Goal: Entertainment & Leisure: Consume media (video, audio)

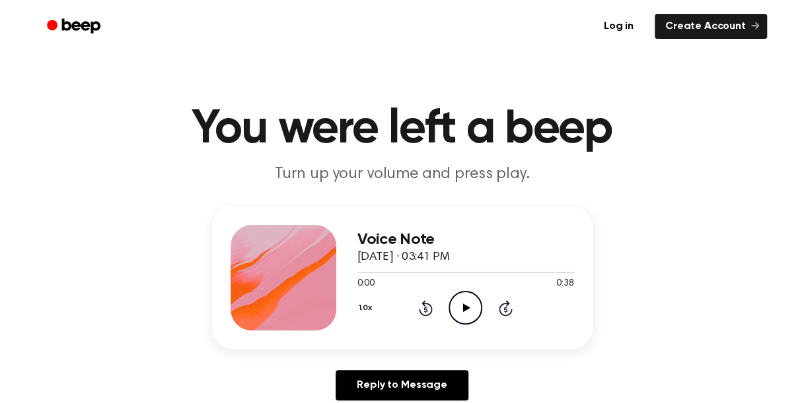
click at [470, 308] on icon "Play Audio" at bounding box center [465, 308] width 34 height 34
click at [562, 273] on div at bounding box center [465, 272] width 217 height 1
click at [547, 273] on div at bounding box center [464, 272] width 214 height 1
click at [463, 306] on icon at bounding box center [466, 308] width 7 height 9
